Goal: Check status: Check status

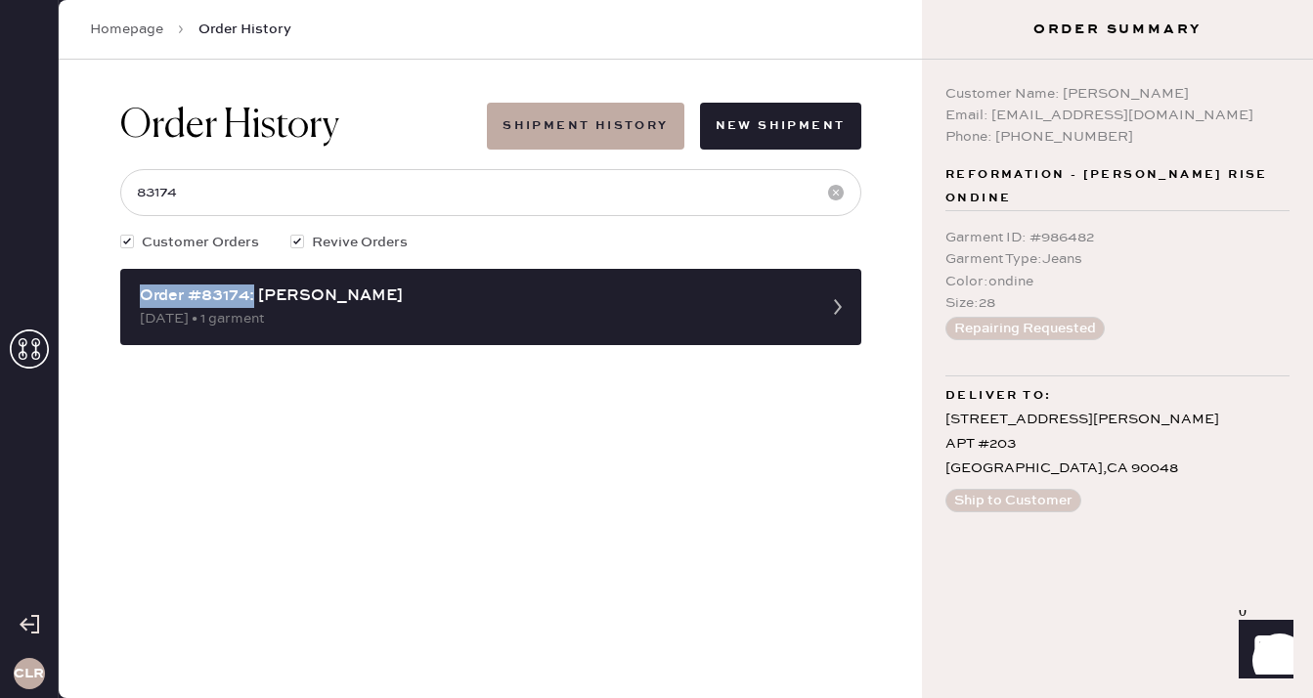
click at [44, 333] on icon at bounding box center [29, 348] width 39 height 39
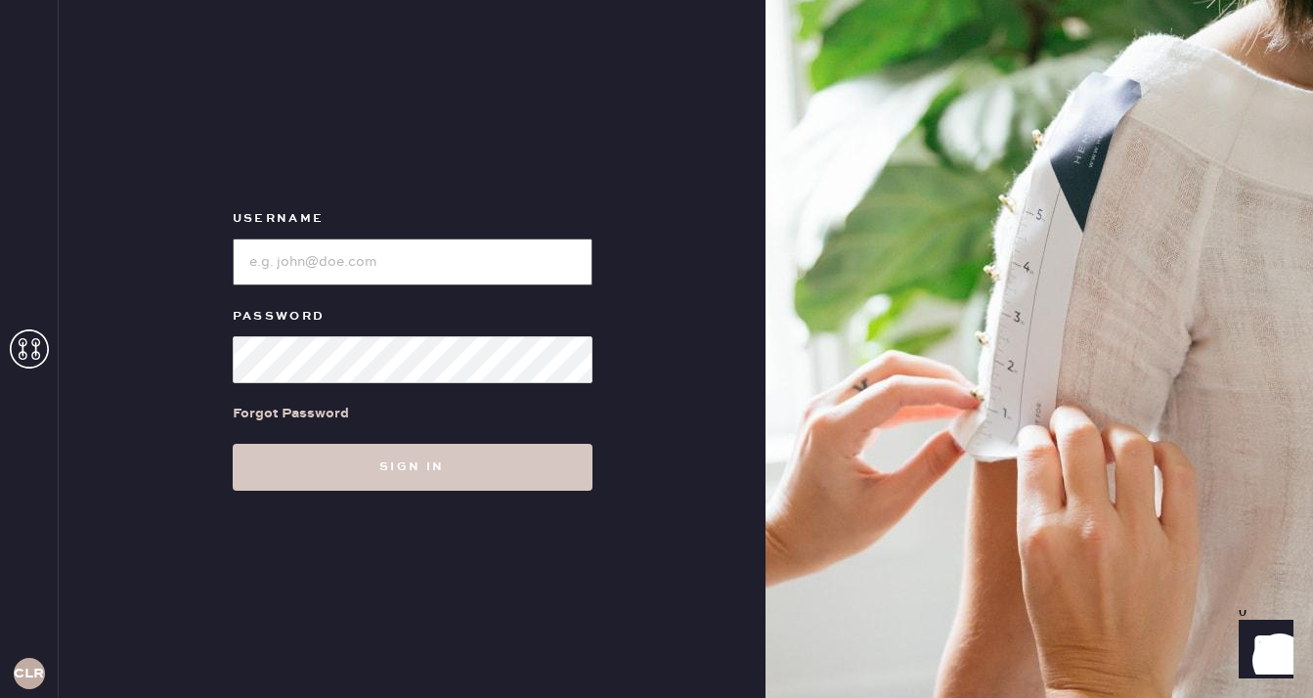
type input "[EMAIL_ADDRESS][DOMAIN_NAME]"
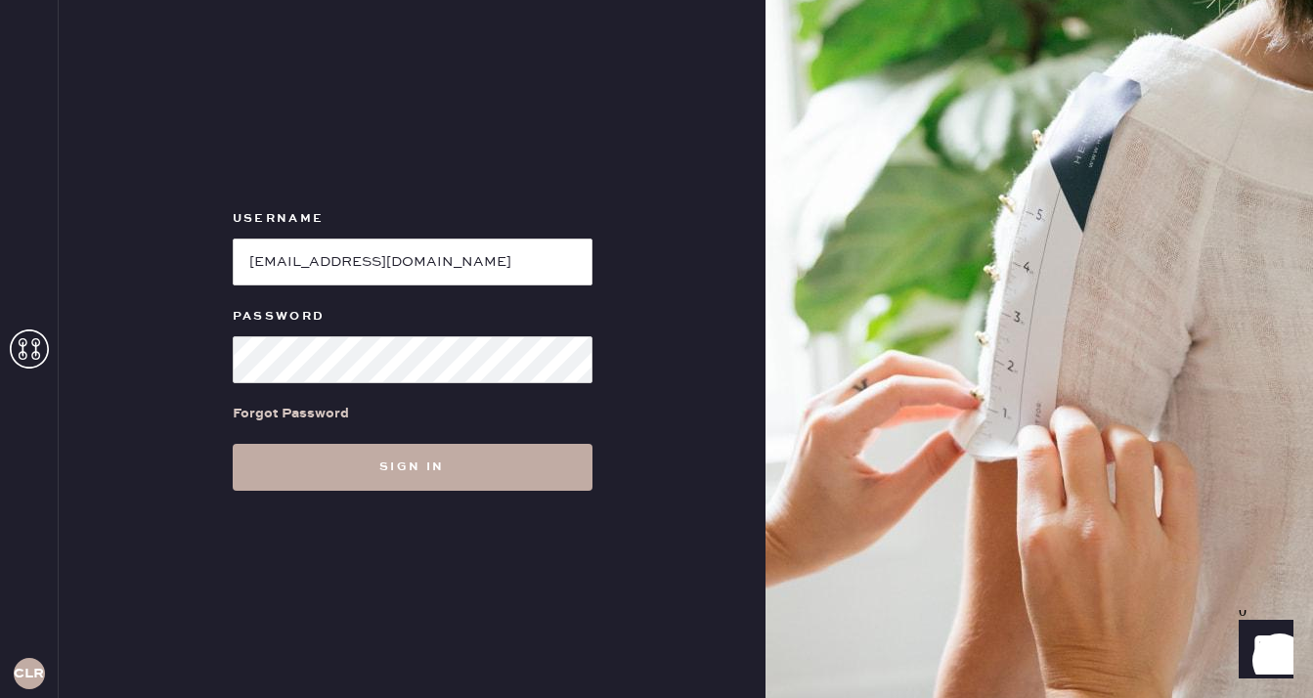
click at [379, 471] on button "Sign in" at bounding box center [413, 467] width 360 height 47
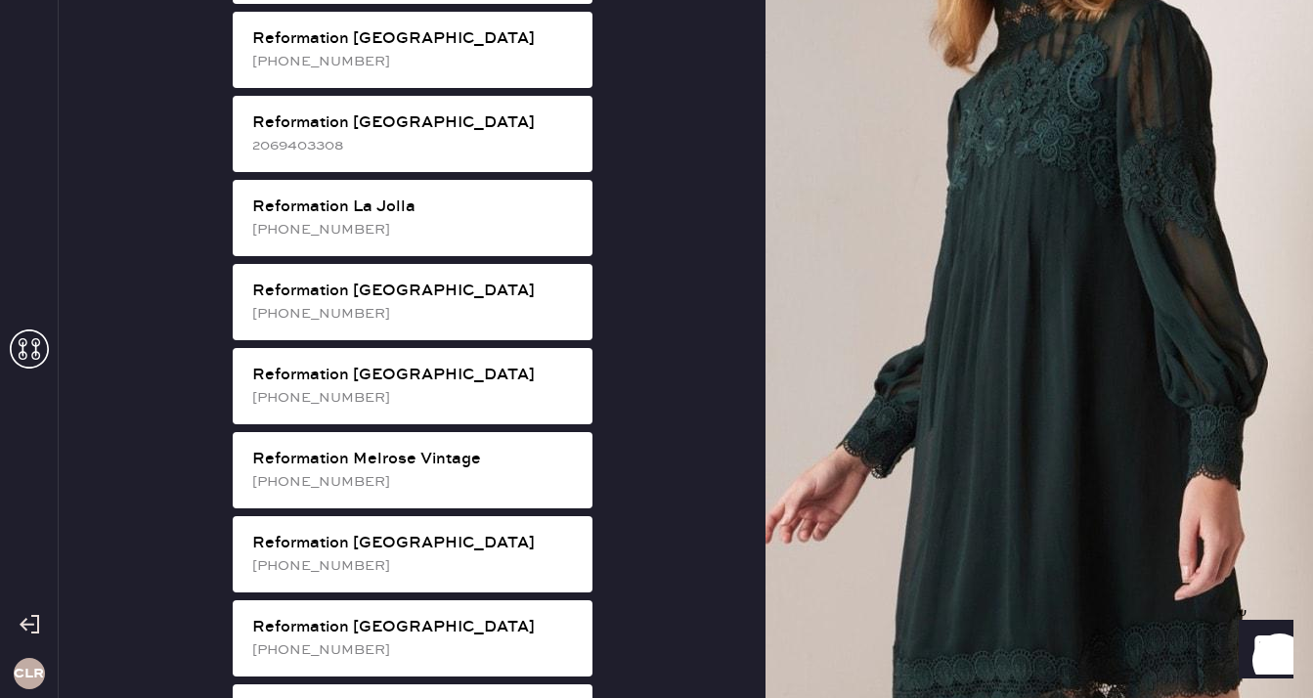
scroll to position [1870, 0]
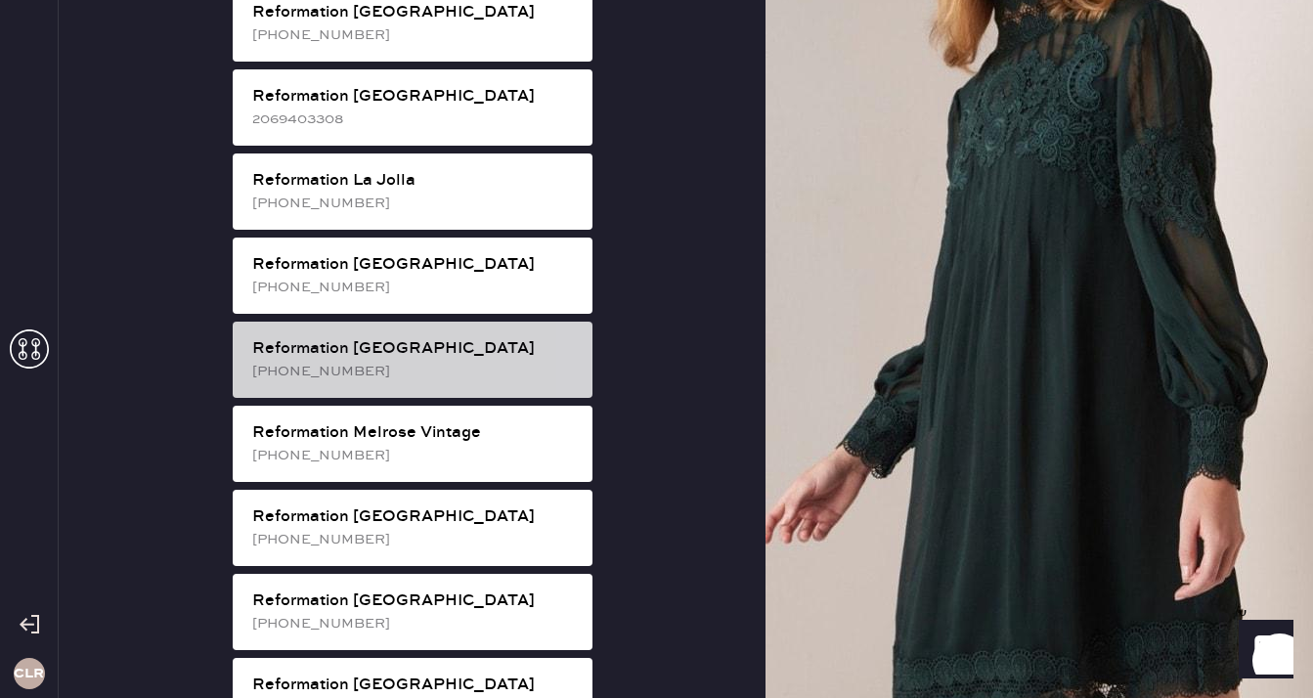
click at [416, 337] on div "Reformation [GEOGRAPHIC_DATA]" at bounding box center [414, 348] width 325 height 23
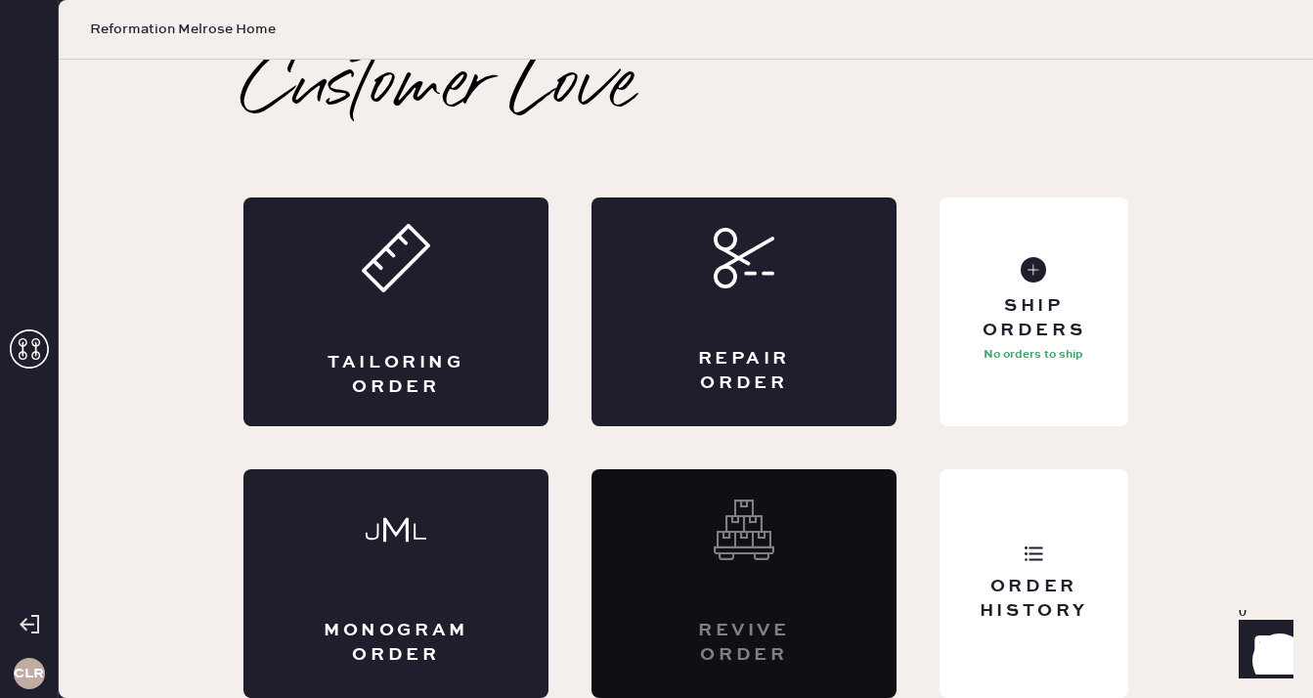
scroll to position [11, 0]
click at [1069, 586] on div "Order History" at bounding box center [1033, 599] width 157 height 49
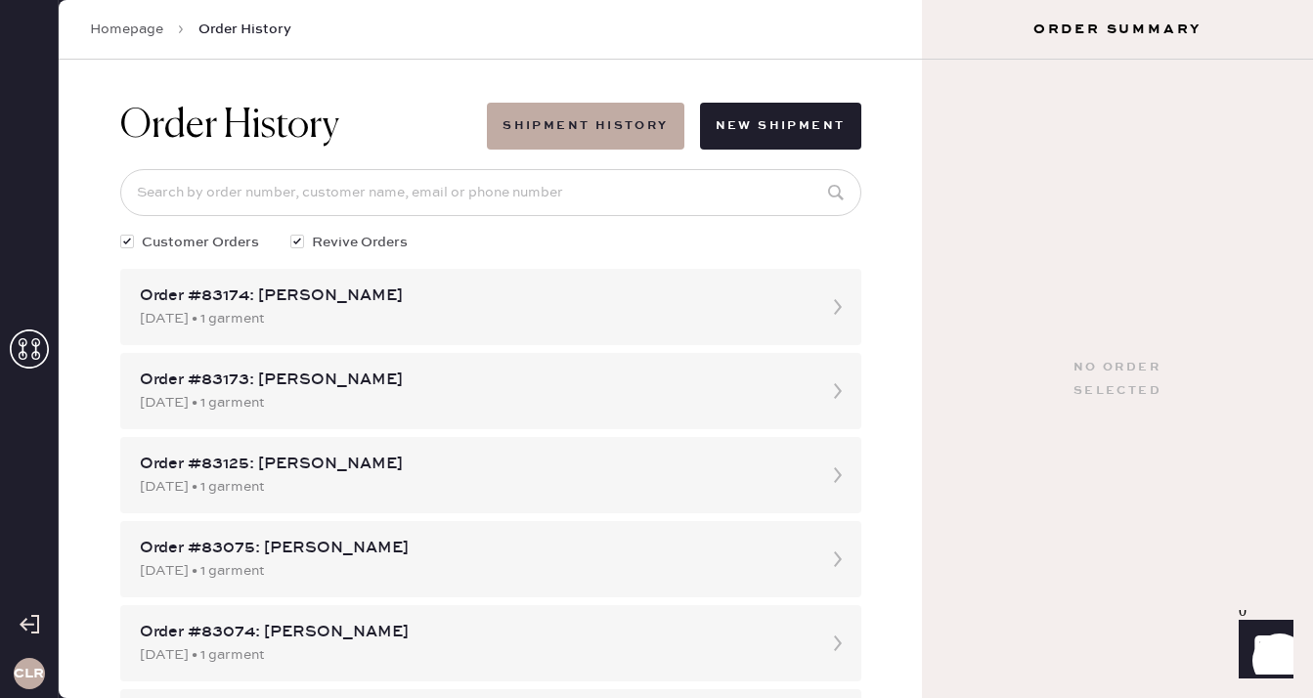
click at [577, 176] on input at bounding box center [490, 192] width 741 height 47
paste input "83174"
type input "83174"
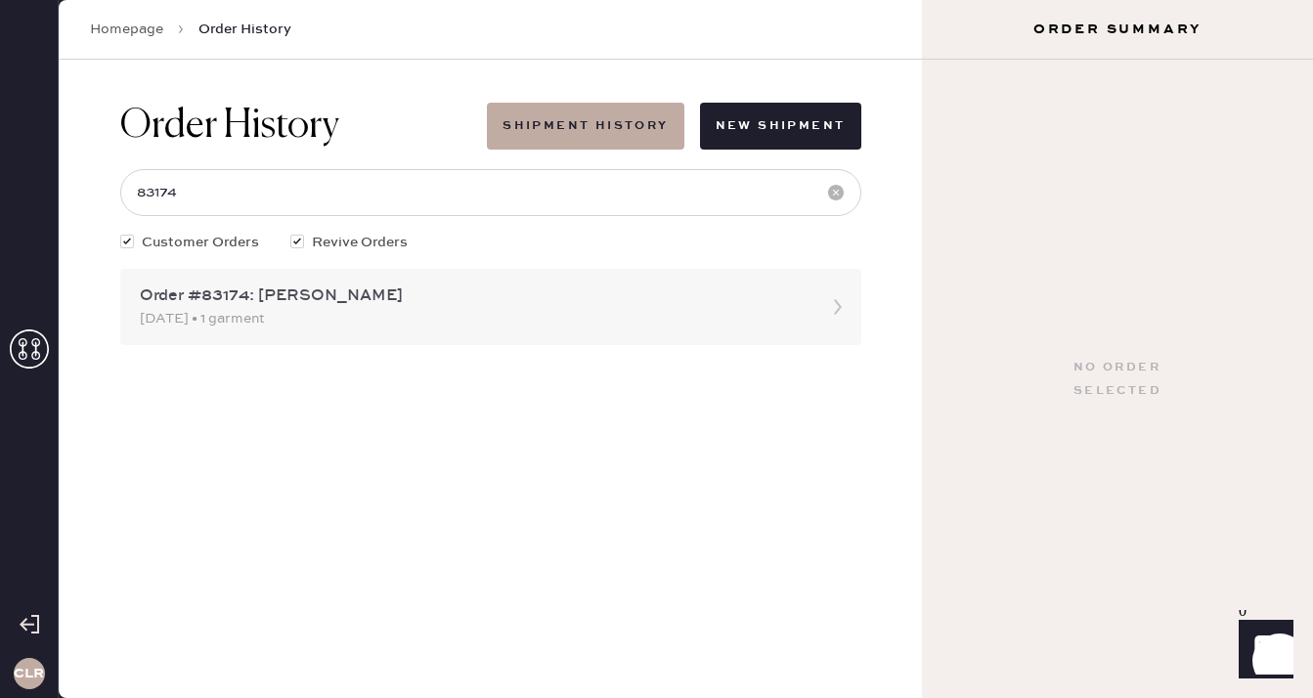
click at [316, 317] on div "[DATE] • 1 garment" at bounding box center [473, 319] width 667 height 22
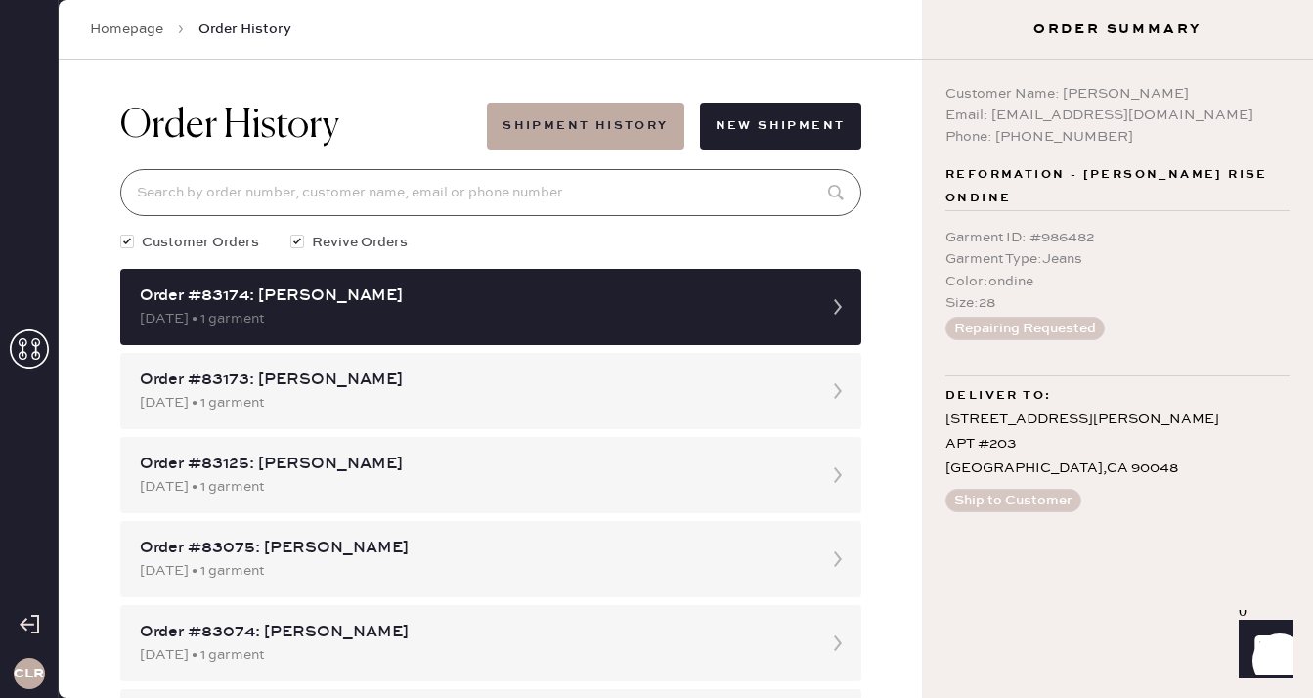
click at [346, 203] on input at bounding box center [490, 192] width 741 height 47
paste input "83174"
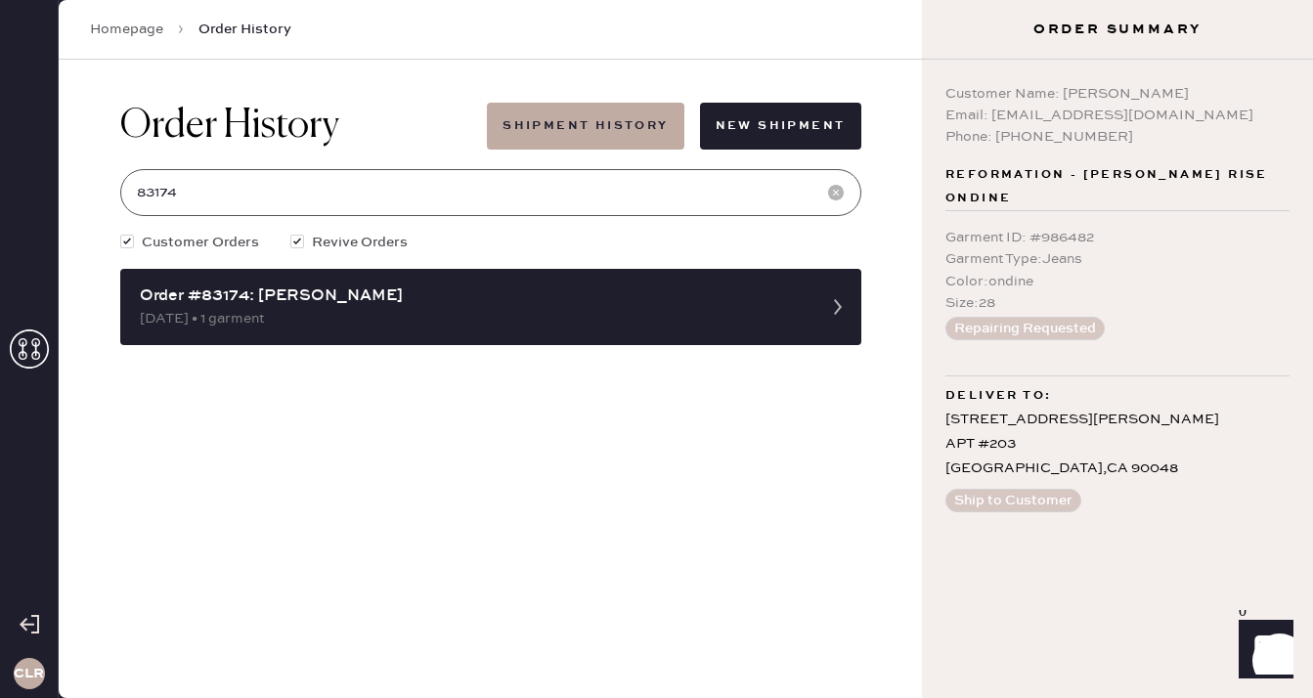
type input "83174"
